Goal: Information Seeking & Learning: Learn about a topic

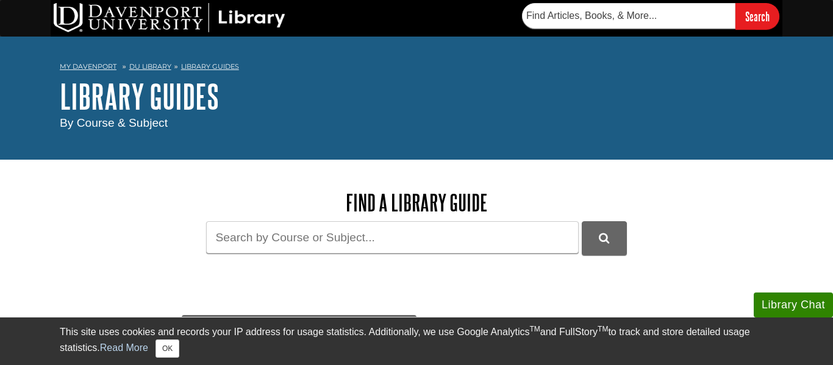
scroll to position [3, 0]
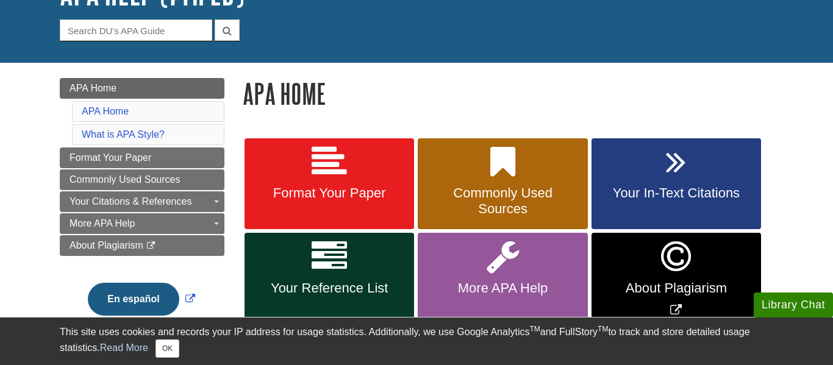
scroll to position [108, 0]
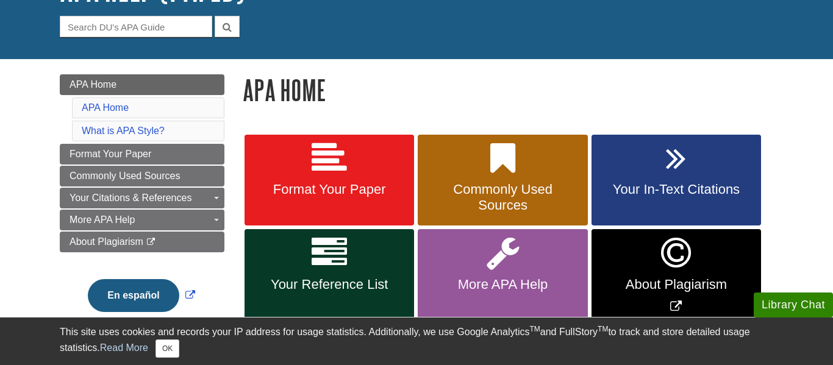
click at [205, 101] on li "APA Home" at bounding box center [148, 108] width 152 height 21
click at [207, 106] on li "APA Home" at bounding box center [148, 108] width 152 height 21
click at [203, 134] on li "What is APA Style?" at bounding box center [148, 131] width 152 height 21
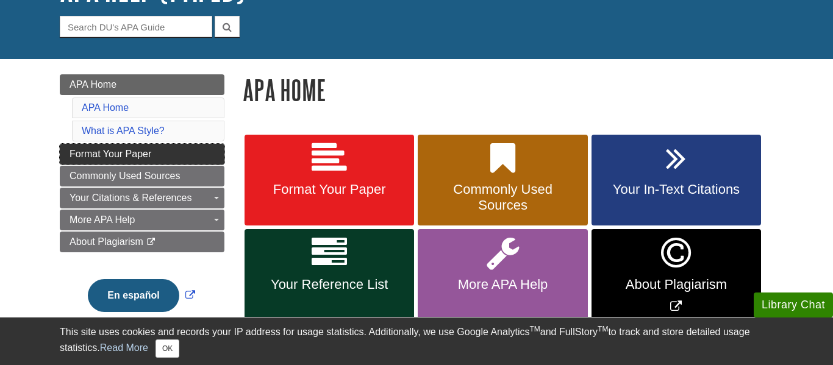
click at [132, 149] on span "Format Your Paper" at bounding box center [111, 154] width 82 height 10
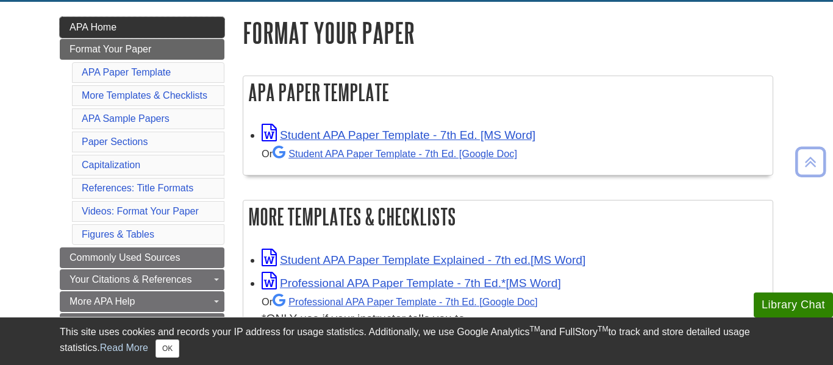
scroll to position [164, 0]
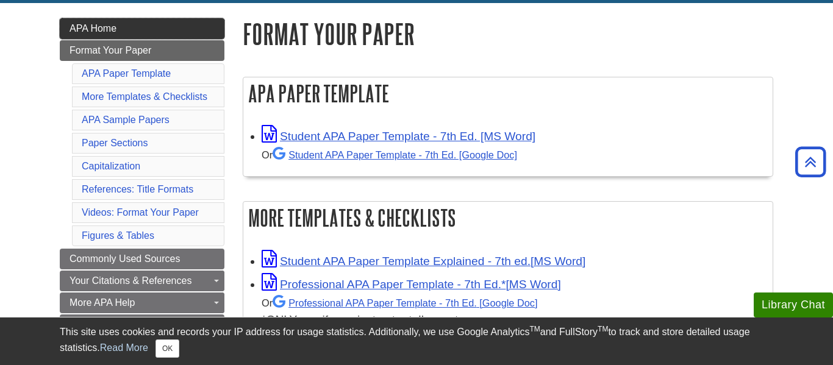
click at [161, 26] on link "APA Home" at bounding box center [142, 28] width 165 height 21
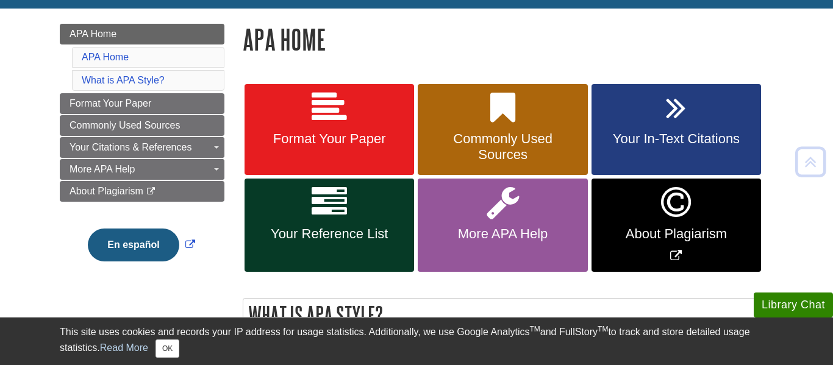
scroll to position [160, 0]
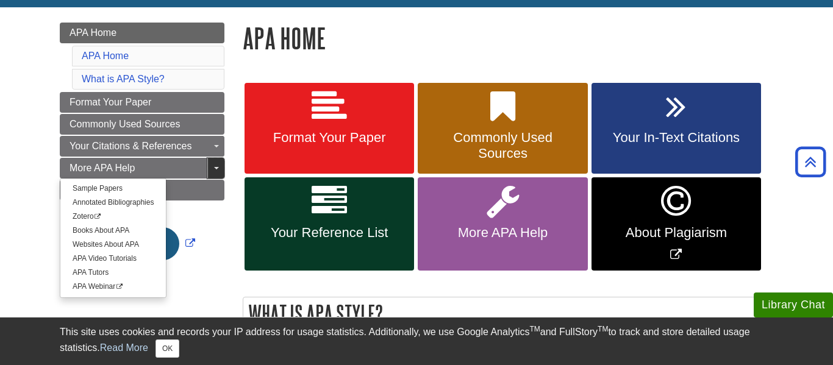
click at [220, 167] on link "Toggle Dropdown" at bounding box center [215, 168] width 17 height 21
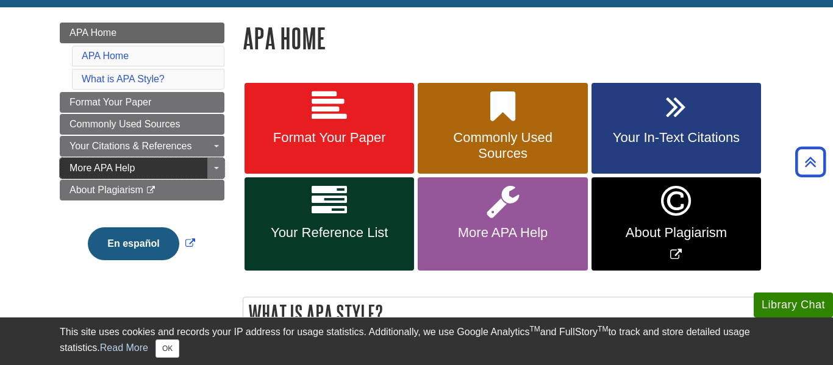
click at [198, 163] on link "More APA Help" at bounding box center [142, 168] width 165 height 21
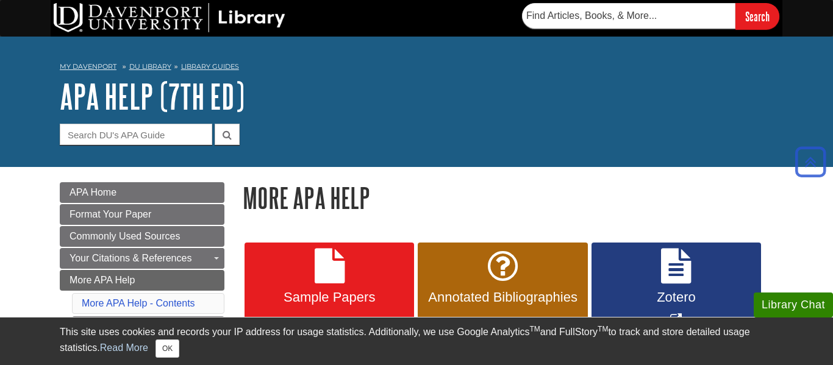
scroll to position [1, 0]
